Goal: Find specific page/section: Find specific page/section

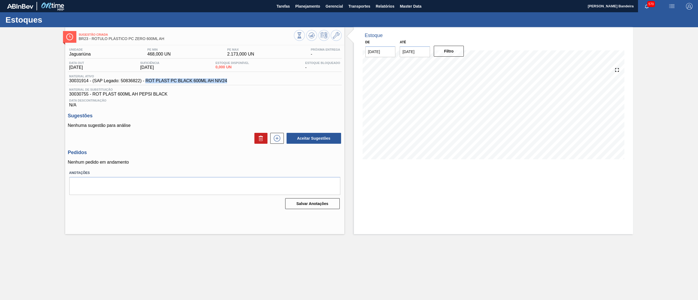
click at [310, 6] on span "Planejamento" at bounding box center [307, 6] width 25 height 7
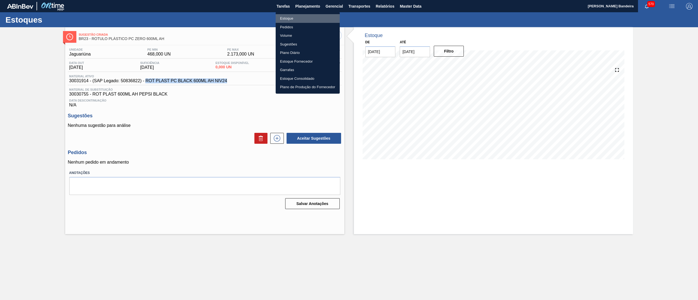
click at [286, 20] on li "Estoque" at bounding box center [308, 18] width 64 height 9
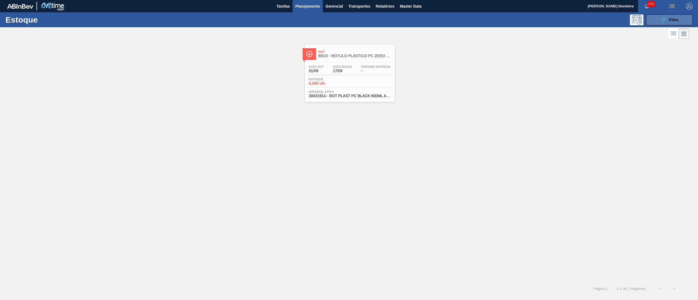
click at [658, 20] on button "089F7B8B-B2A5-4AFE-B5C0-19BA573D28AC Filtro" at bounding box center [669, 19] width 46 height 11
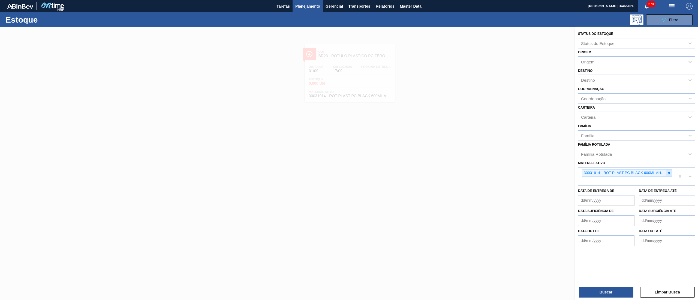
click at [671, 173] on icon at bounding box center [669, 174] width 4 height 4
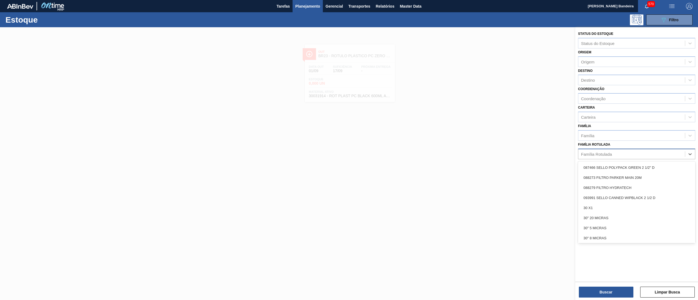
click at [634, 151] on div "Família Rotulada" at bounding box center [631, 154] width 107 height 8
paste Rotulada "ROTULO PLÁSTICO SUKITA LIMÃO 2L H"
type Rotulada "ROTULO PLÁSTICO SUKITA LIMÃO 2L H"
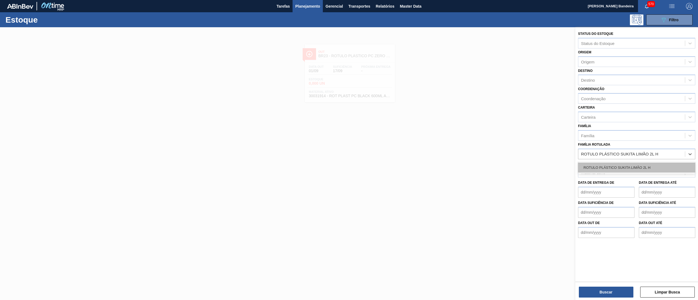
click at [626, 171] on div "ROTULO PLÁSTICO SUKITA LIMÃO 2L H" at bounding box center [636, 168] width 117 height 10
click at [578, 292] on div "Buscar Limpar Busca" at bounding box center [636, 289] width 123 height 15
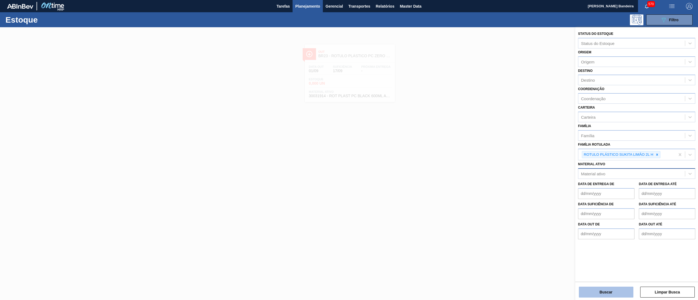
click at [596, 292] on button "Buscar" at bounding box center [606, 292] width 55 height 11
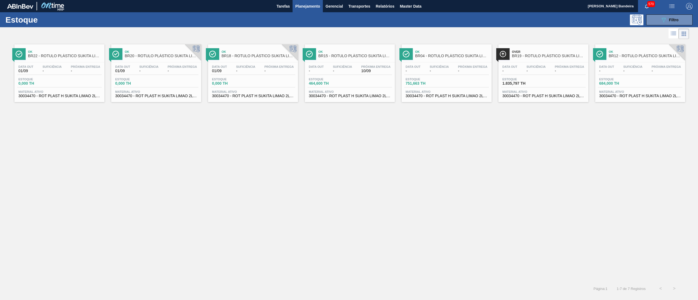
click at [434, 96] on span "30034470 - ROT PLAST H SUKITA LIMAO 2L NIV25" at bounding box center [447, 96] width 82 height 4
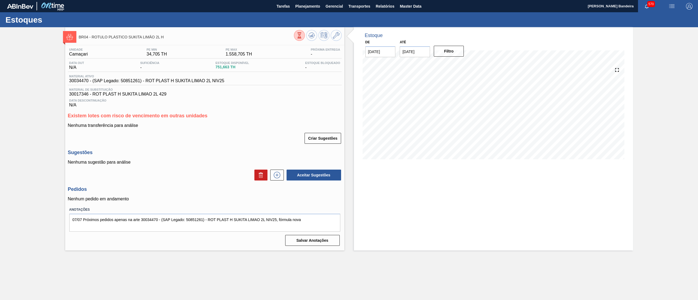
click at [299, 35] on icon at bounding box center [300, 35] width 2 height 2
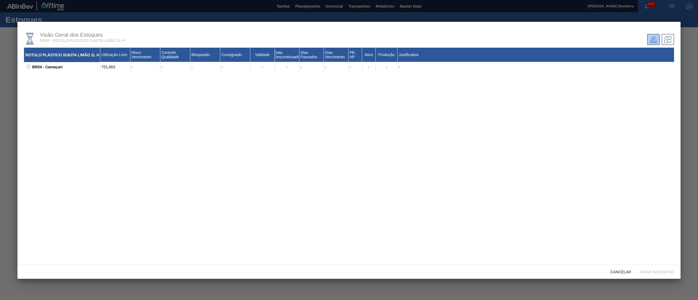
click at [28, 66] on icon at bounding box center [28, 67] width 0 height 2
click at [615, 272] on span "Cancelar" at bounding box center [620, 272] width 29 height 4
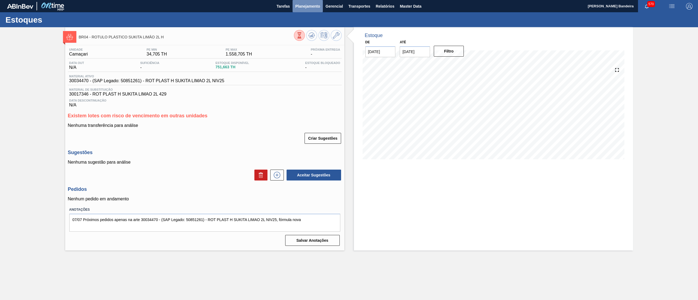
click at [305, 7] on span "Planejamento" at bounding box center [307, 6] width 25 height 7
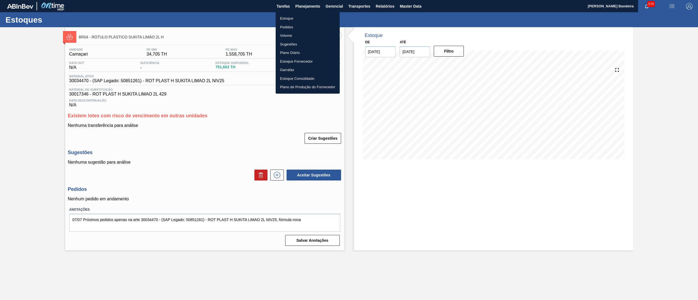
click at [299, 17] on li "Estoque" at bounding box center [308, 18] width 64 height 9
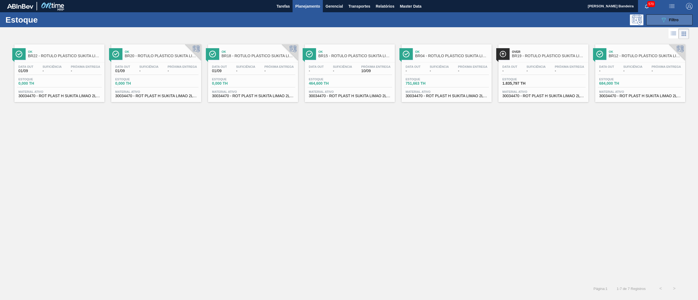
click at [673, 21] on span "Filtro" at bounding box center [674, 20] width 10 height 4
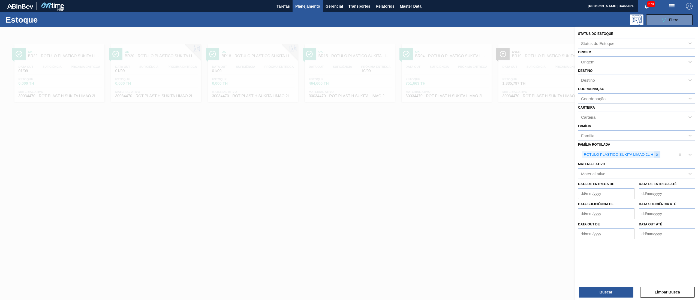
click at [659, 152] on div at bounding box center [657, 155] width 6 height 7
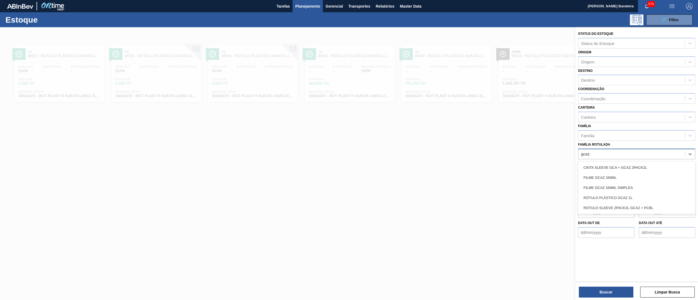
type Rotulada "gcaz 1"
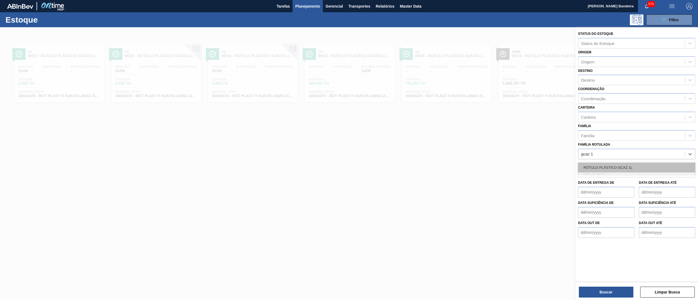
click at [632, 166] on div "RÓTULO PLÁSTICO GCAZ 1L" at bounding box center [636, 168] width 117 height 10
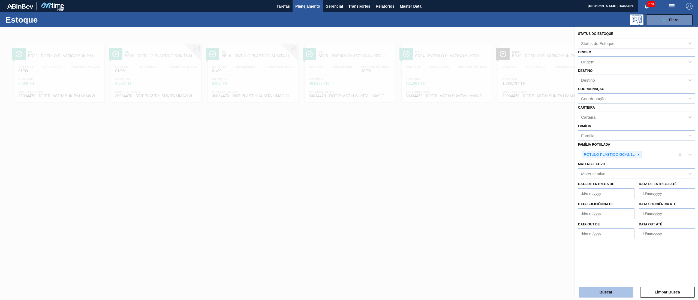
click at [600, 290] on button "Buscar" at bounding box center [606, 292] width 55 height 11
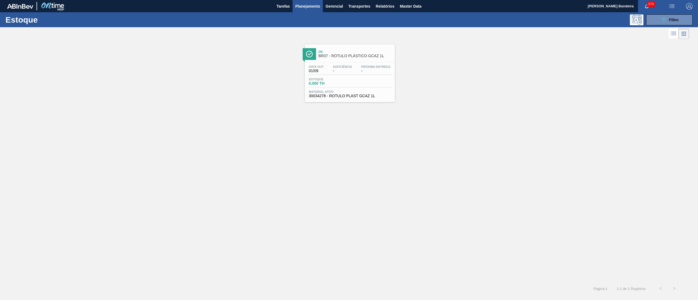
click at [362, 99] on div "Data [DATE] Suficiência - Próxima Entrega - Estoque 0,000 TH Material ativo 300…" at bounding box center [350, 80] width 90 height 37
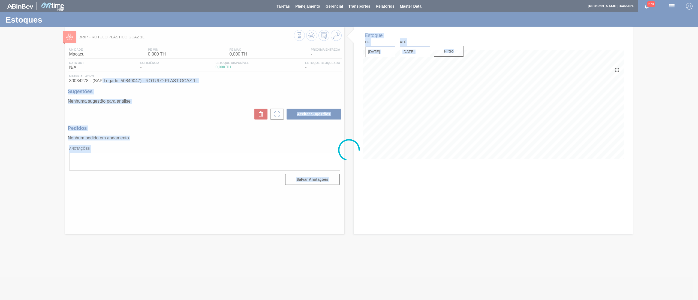
drag, startPoint x: 202, startPoint y: 80, endPoint x: 103, endPoint y: 80, distance: 99.8
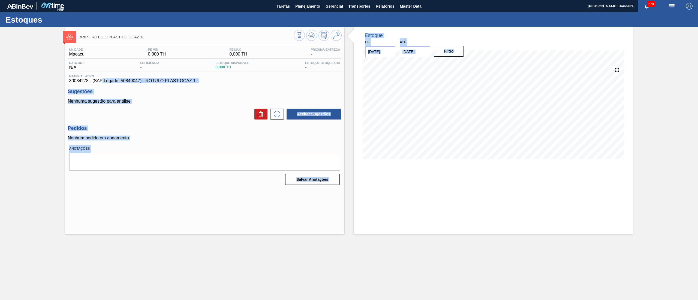
click at [179, 83] on span "30034278 - (SAP Legado: 50849047) - ROTULO PLAST GCAZ 1L" at bounding box center [204, 81] width 271 height 5
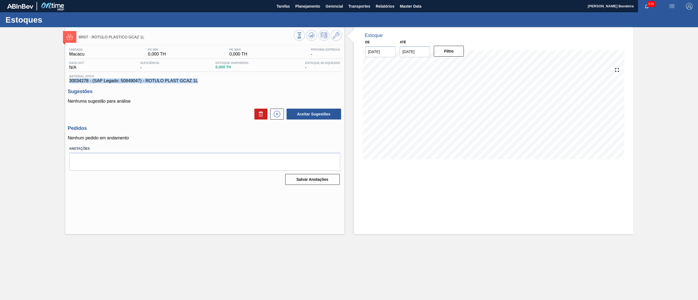
drag, startPoint x: 188, startPoint y: 82, endPoint x: 57, endPoint y: 83, distance: 130.6
click at [57, 83] on div "BR07 - RÓTULO PLÁSTICO GCAZ 1L Unidade Macacu PE MIN 0,000 TH PE MAX 0,000 TH P…" at bounding box center [349, 130] width 698 height 207
copy span "30034278 - (SAP Legado: 50849047) - ROTULO PLAST GCAZ 1L"
